Goal: Find specific page/section: Find specific page/section

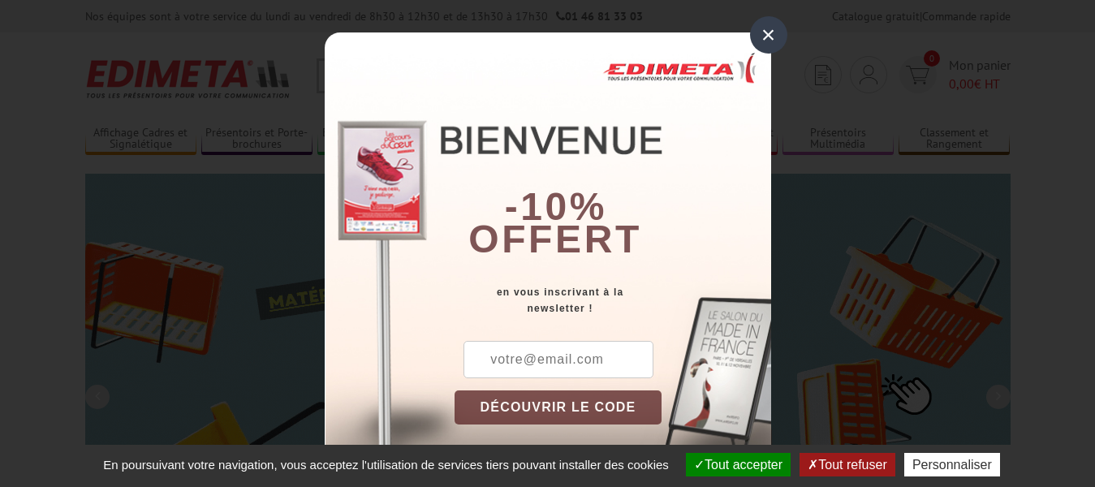
click at [762, 34] on div "×" at bounding box center [768, 34] width 37 height 37
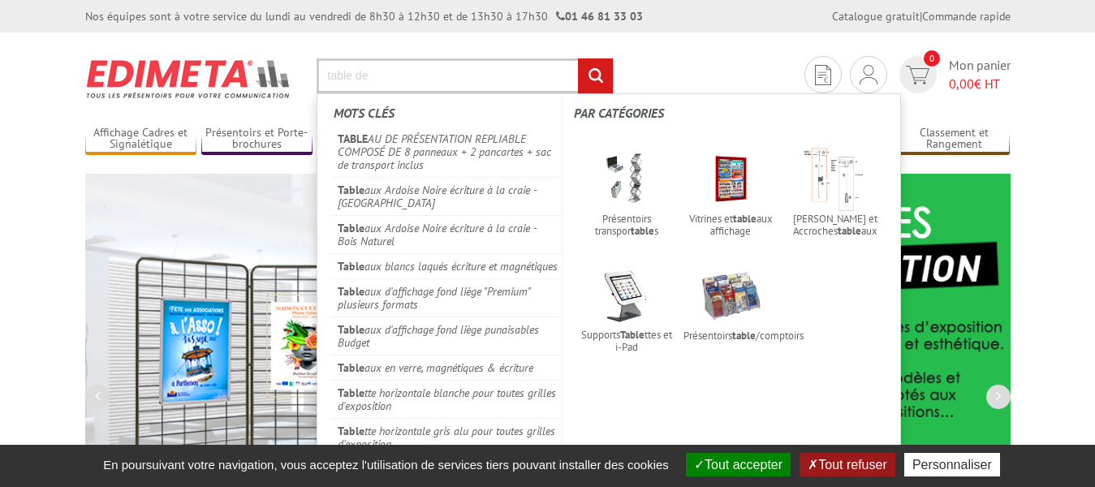
click at [424, 71] on input "table de" at bounding box center [464, 75] width 297 height 35
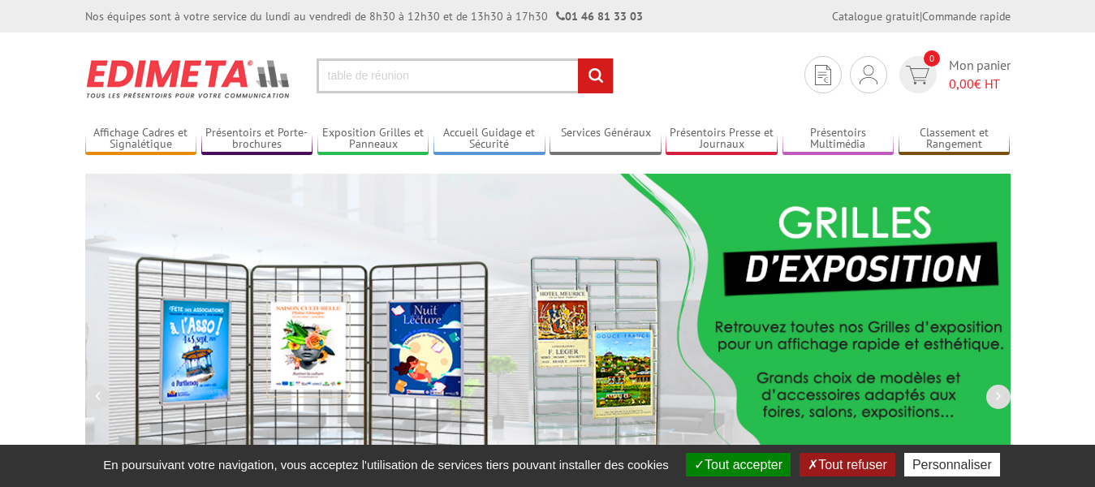
type input "table de réunion"
click at [578, 58] on input "rechercher" at bounding box center [595, 75] width 35 height 35
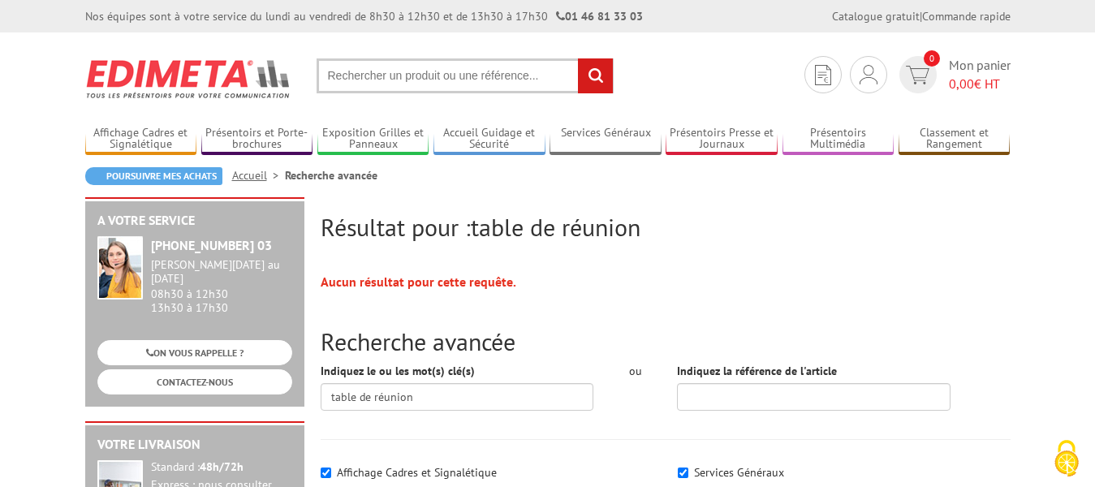
click at [458, 67] on input "text" at bounding box center [464, 75] width 297 height 35
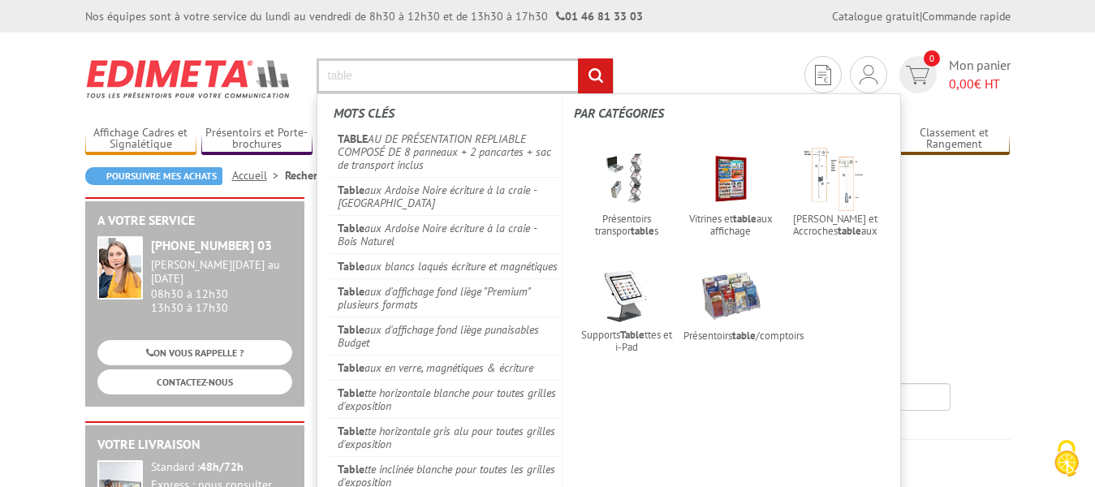
type input "table"
click at [578, 58] on input "rechercher" at bounding box center [595, 75] width 35 height 35
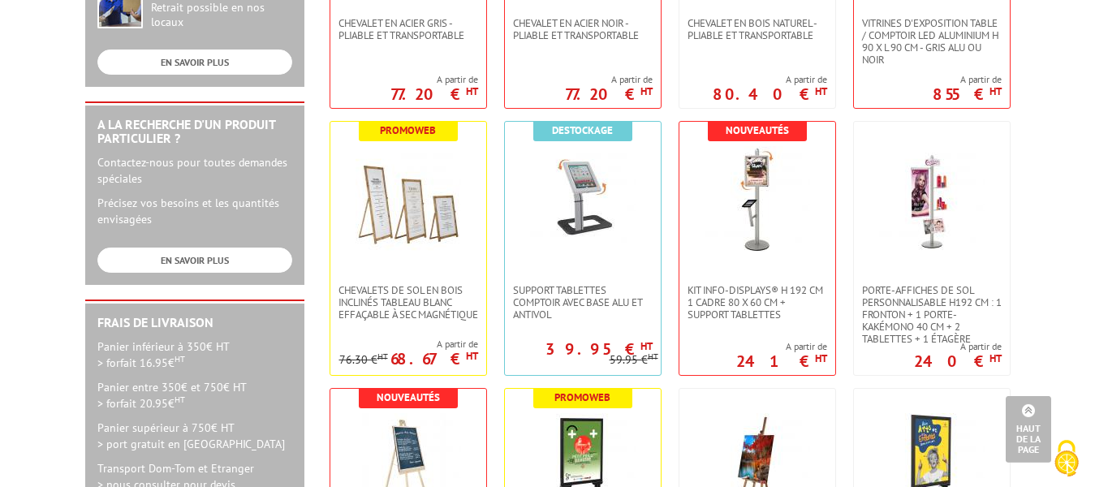
scroll to position [331, 0]
